Goal: Navigation & Orientation: Understand site structure

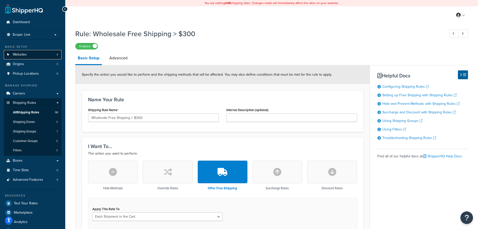
click at [26, 55] on span "Websites" at bounding box center [20, 54] width 14 height 4
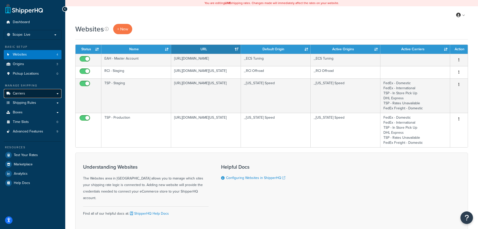
click at [31, 94] on link "Carriers" at bounding box center [33, 93] width 58 height 9
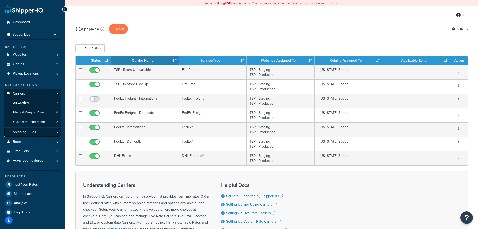
click at [34, 130] on span "Shipping Rules" at bounding box center [24, 132] width 23 height 4
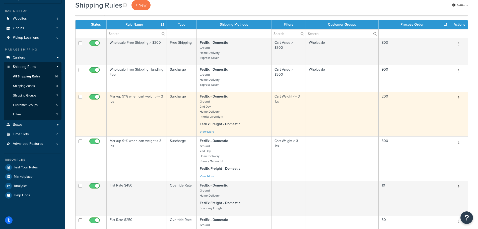
scroll to position [11, 0]
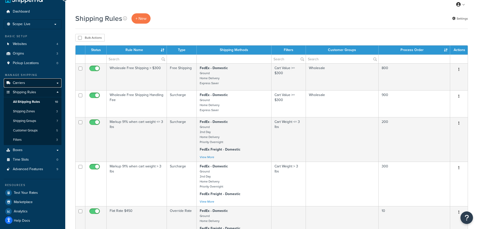
click at [34, 81] on link "Carriers" at bounding box center [33, 82] width 58 height 9
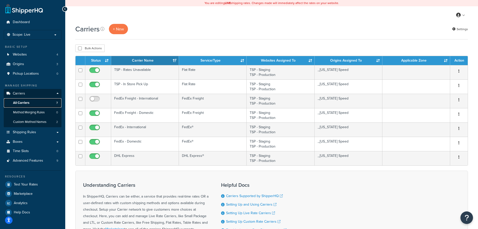
click at [28, 103] on span "All Carriers" at bounding box center [21, 103] width 16 height 4
